Goal: Transaction & Acquisition: Purchase product/service

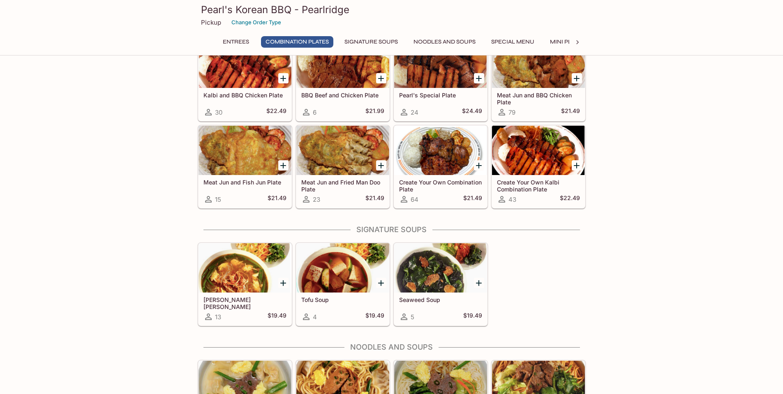
scroll to position [342, 0]
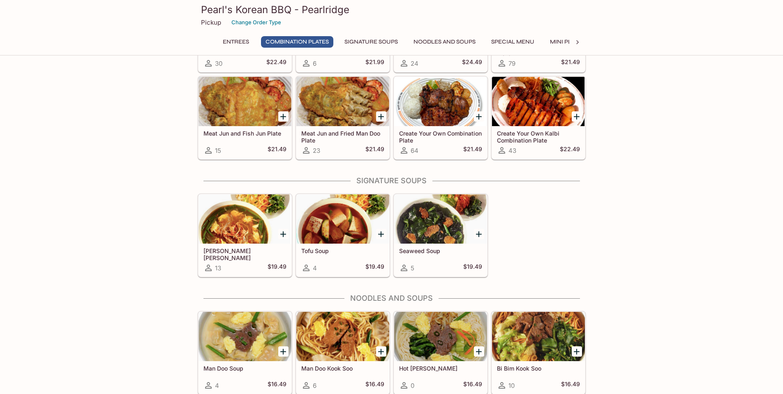
click at [318, 216] on div at bounding box center [342, 218] width 93 height 49
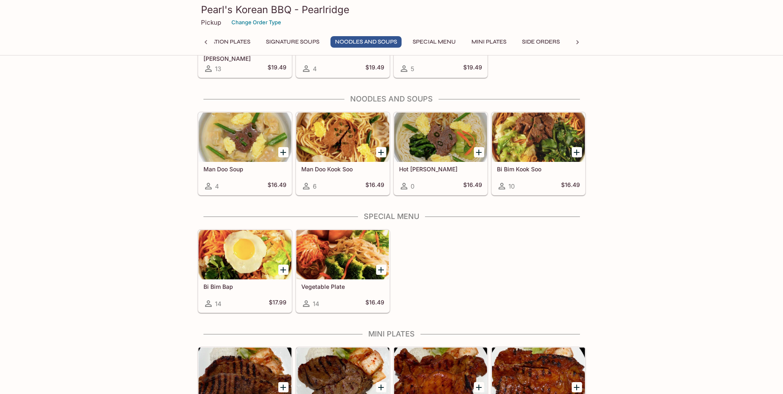
scroll to position [541, 0]
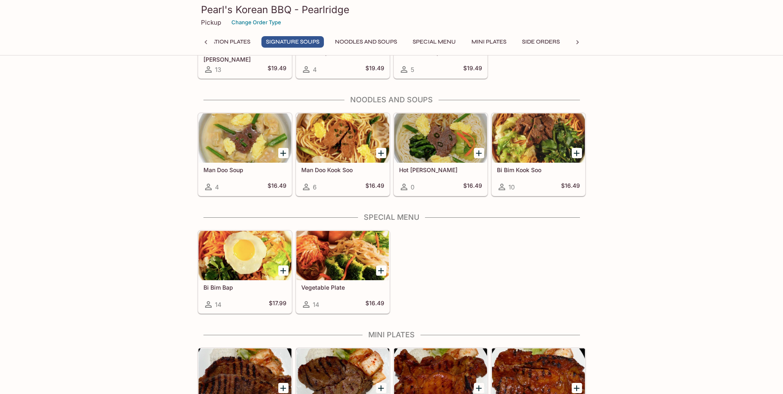
click at [324, 255] on div at bounding box center [342, 255] width 93 height 49
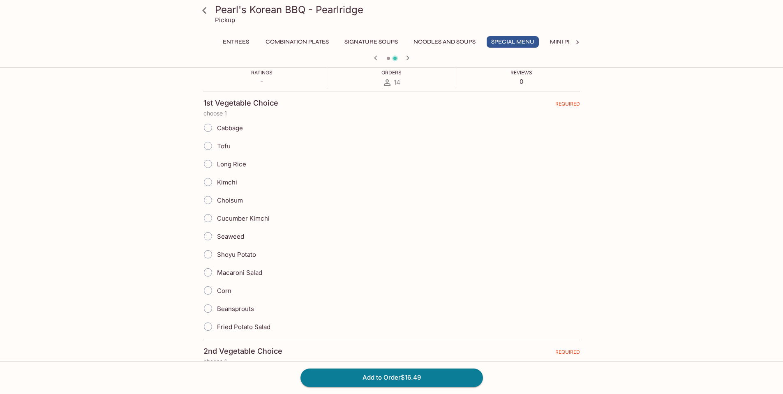
scroll to position [137, 0]
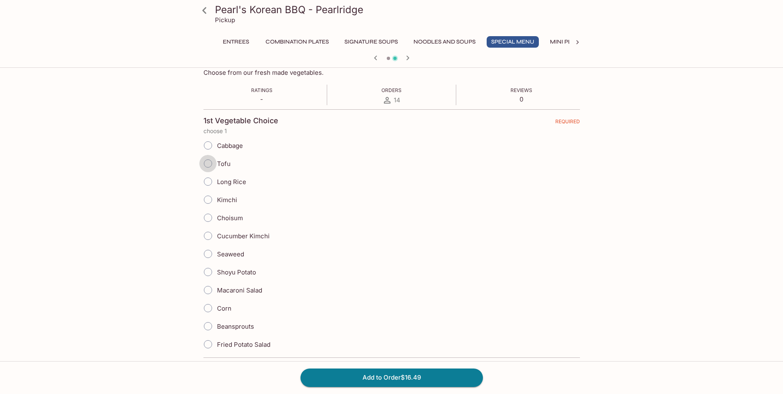
click at [208, 162] on input "Tofu" at bounding box center [207, 163] width 17 height 17
radio input "true"
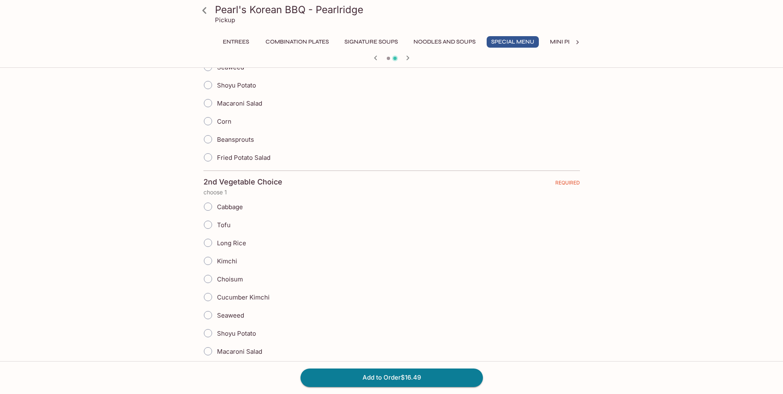
scroll to position [411, 0]
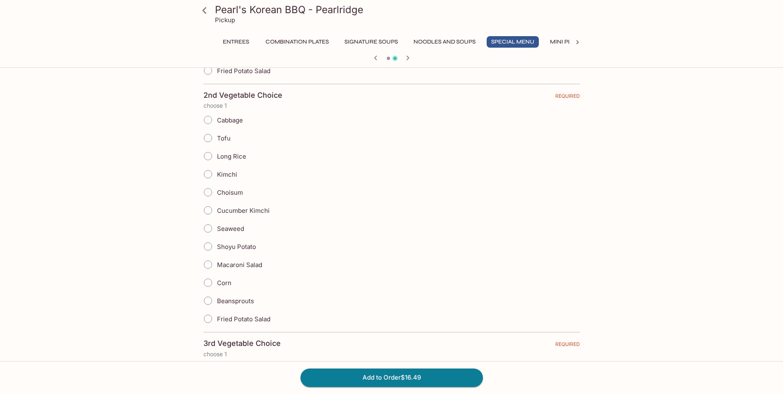
click at [208, 155] on input "Long Rice" at bounding box center [207, 156] width 17 height 17
radio input "true"
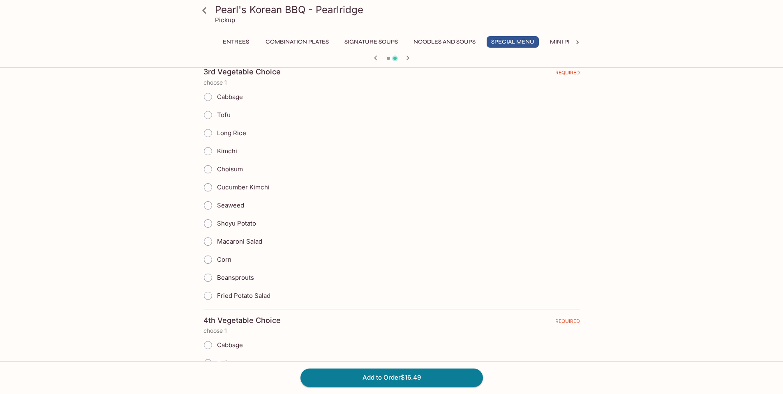
scroll to position [685, 0]
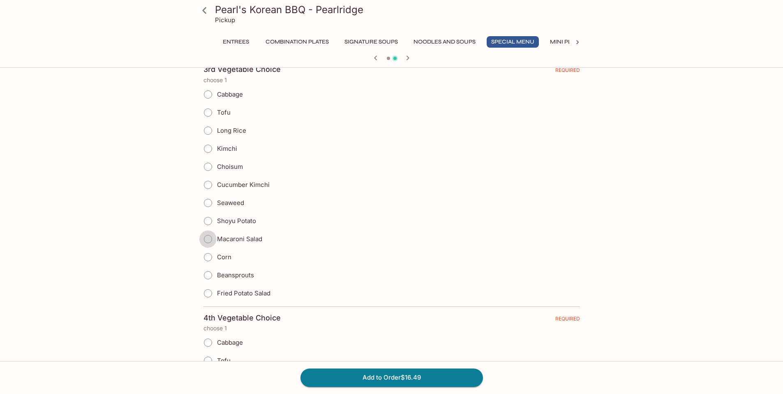
click at [206, 237] on input "Macaroni Salad" at bounding box center [207, 239] width 17 height 17
radio input "true"
click at [207, 293] on input "Fried Potato Salad" at bounding box center [207, 293] width 17 height 17
radio input "true"
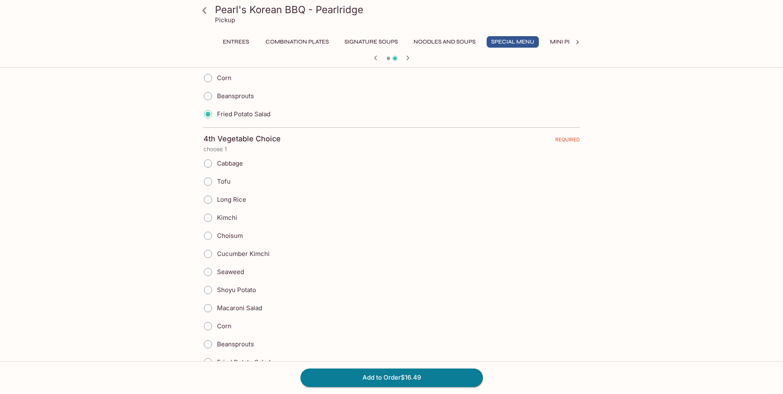
scroll to position [934, 0]
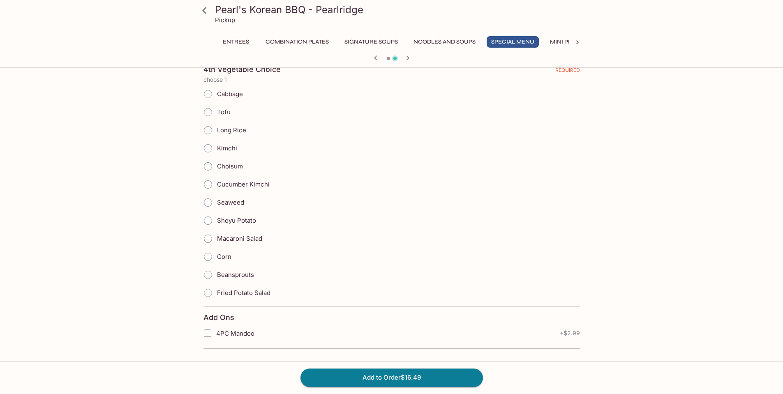
click at [204, 272] on input "Beansprouts" at bounding box center [207, 274] width 17 height 17
radio input "true"
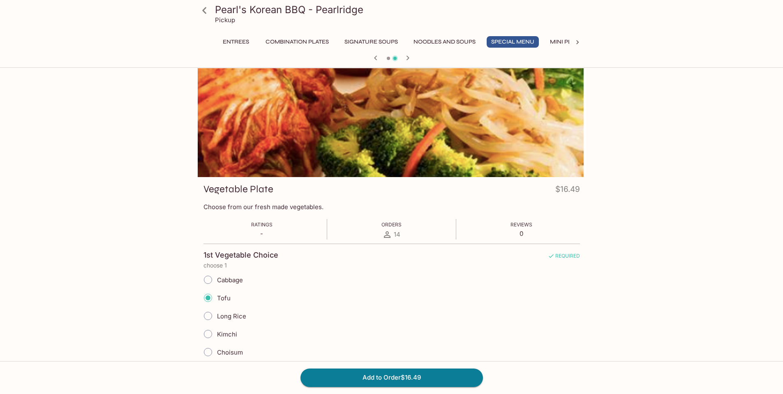
scroll to position [0, 0]
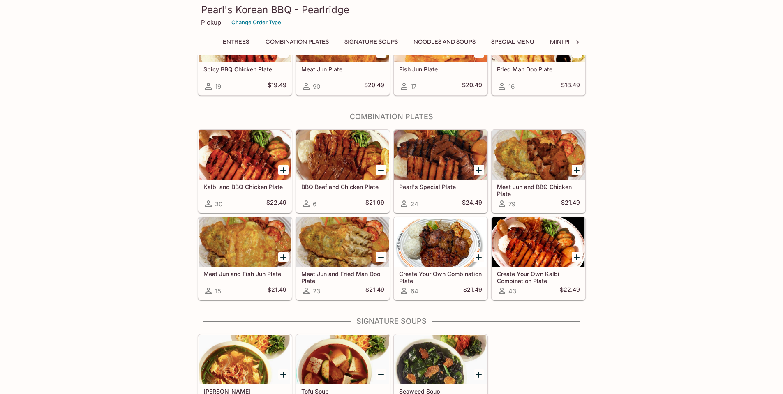
scroll to position [199, 0]
